Goal: Task Accomplishment & Management: Complete application form

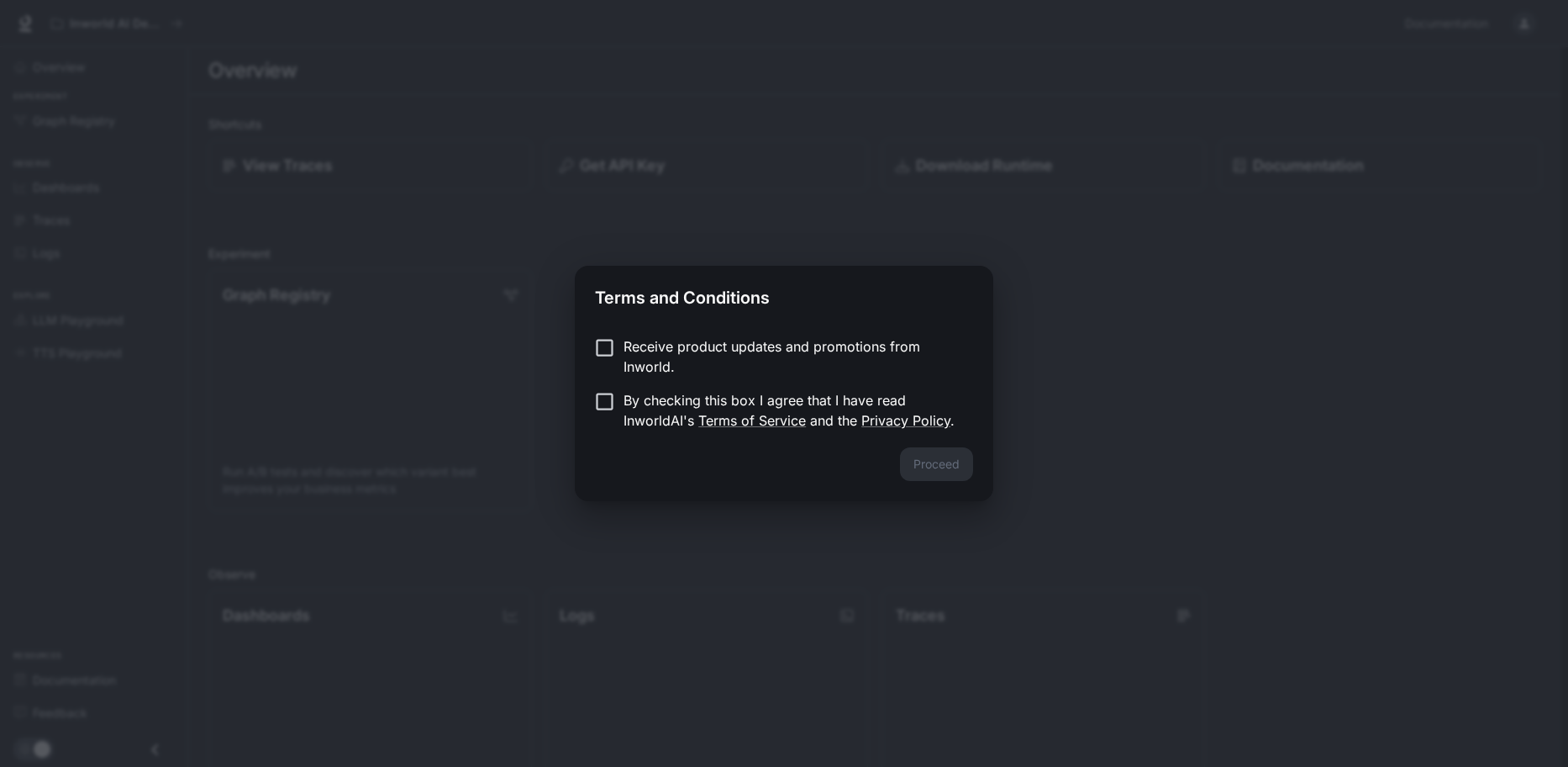
click at [654, 364] on p "Receive product updates and promotions from Inworld." at bounding box center [792, 356] width 336 height 41
click at [657, 412] on p "By checking this box I agree that I have read InworldAI's Terms of Service and …" at bounding box center [792, 410] width 336 height 41
click at [633, 359] on p "Receive product updates and promotions from Inworld." at bounding box center [792, 356] width 336 height 41
click at [941, 457] on button "Proceed" at bounding box center [936, 464] width 73 height 34
